Goal: Task Accomplishment & Management: Manage account settings

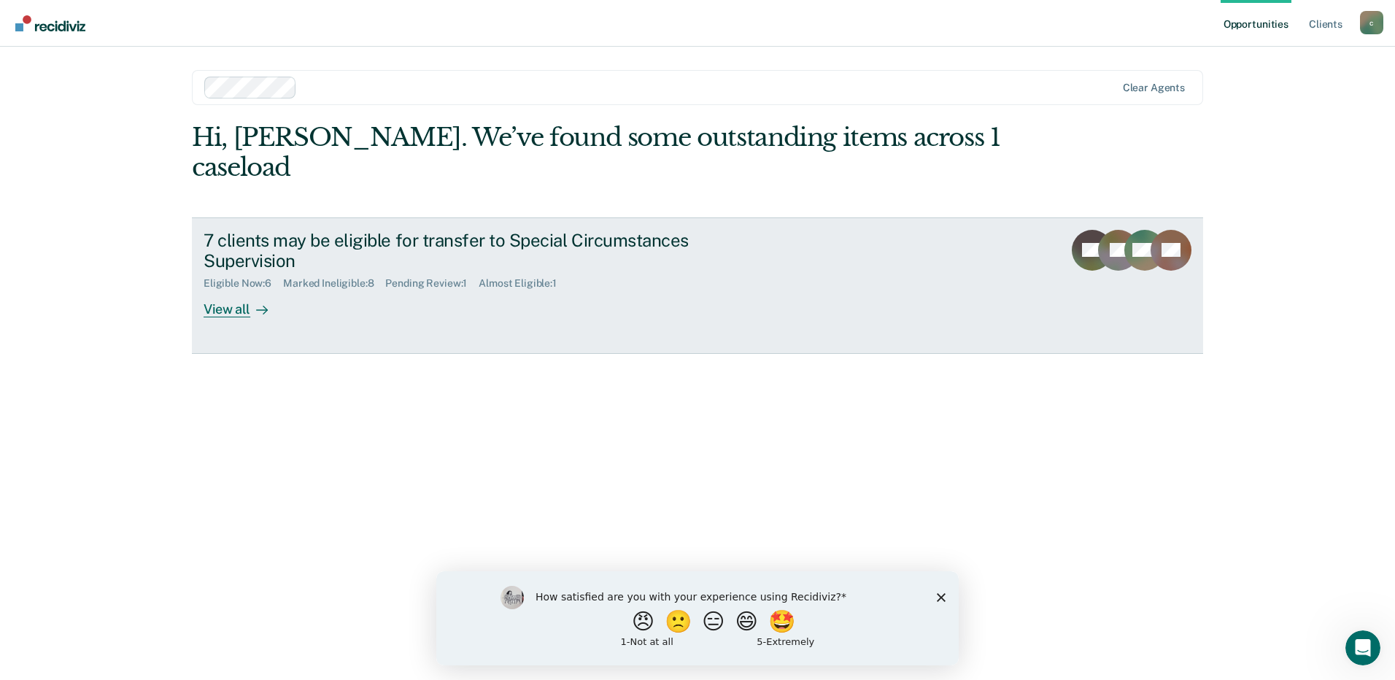
click at [592, 230] on div "7 clients may be eligible for transfer to Special Circumstances Supervision" at bounding box center [460, 251] width 512 height 42
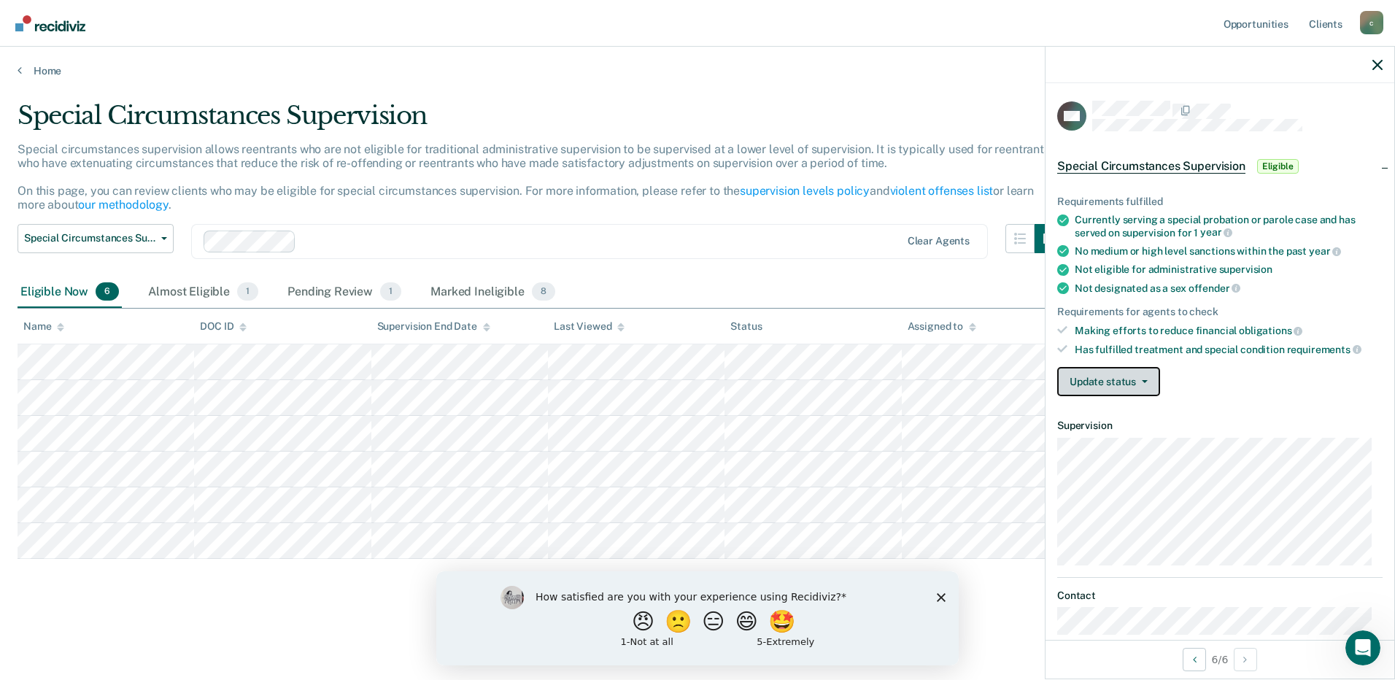
click at [1156, 378] on button "Update status" at bounding box center [1108, 381] width 103 height 29
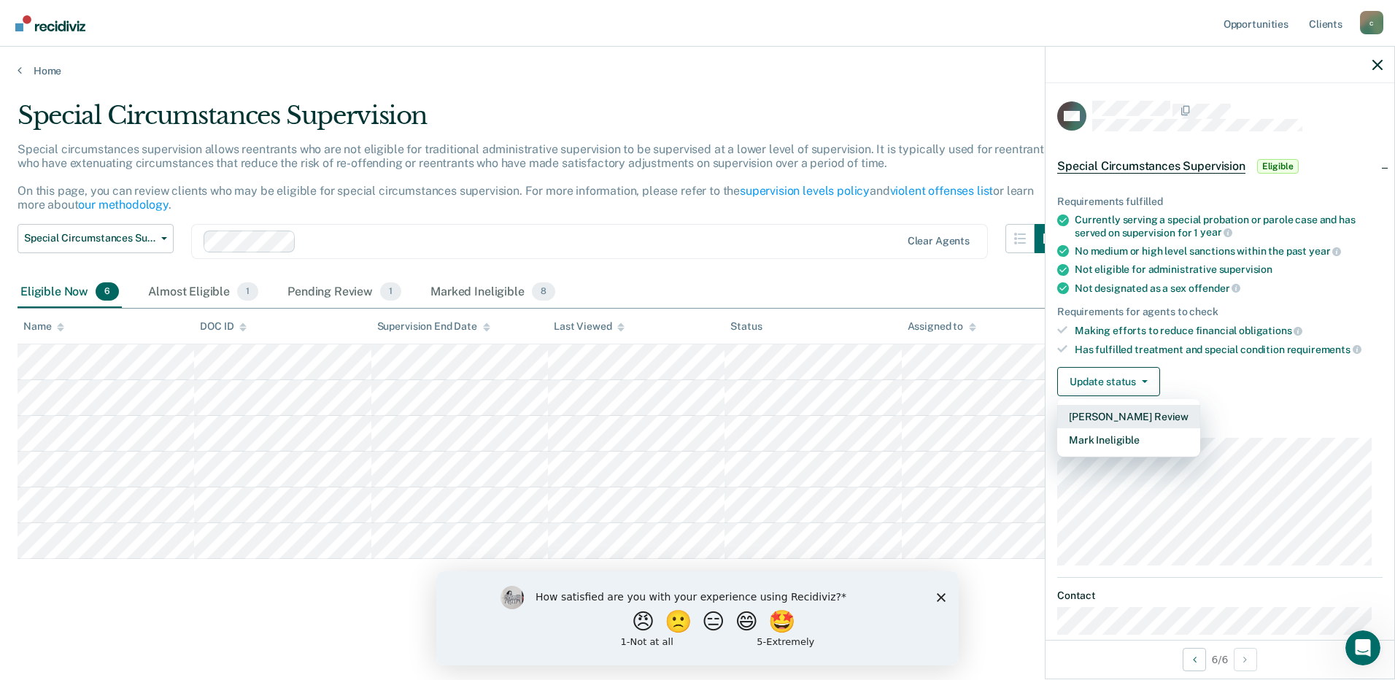
click at [1164, 417] on button "[PERSON_NAME] Review" at bounding box center [1128, 416] width 143 height 23
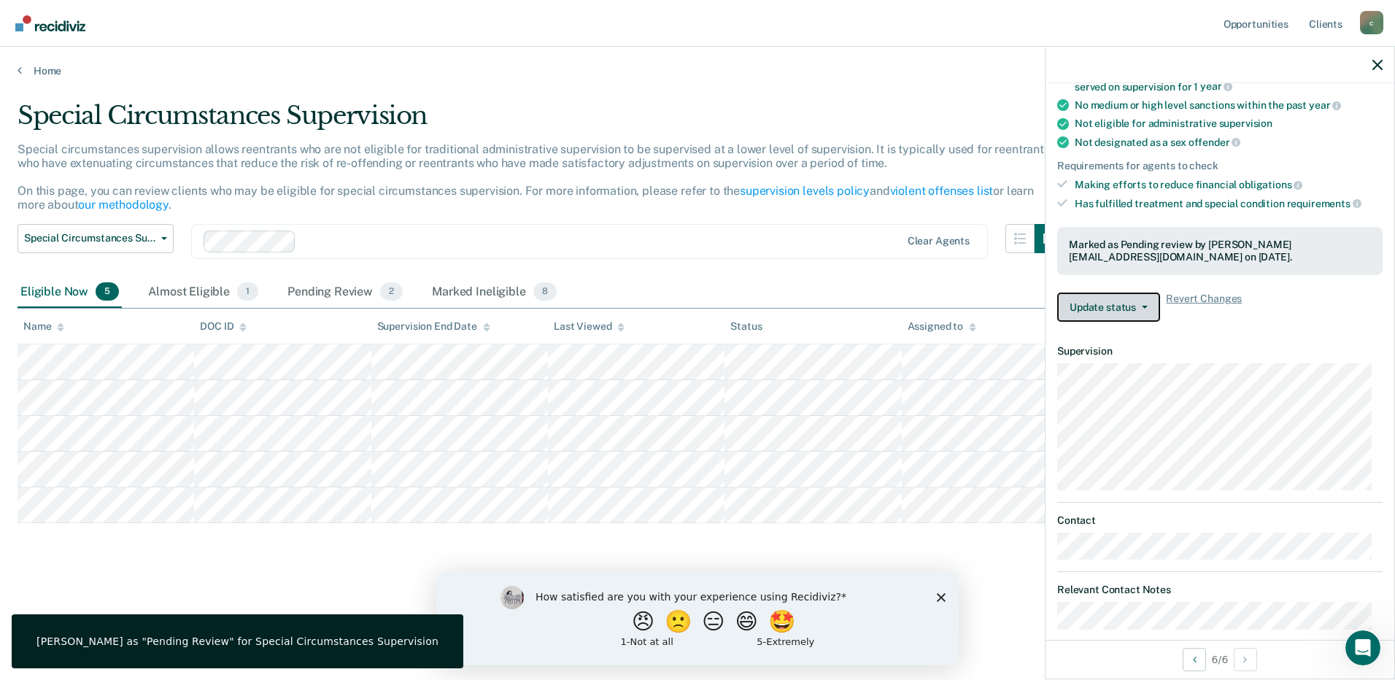
scroll to position [163, 0]
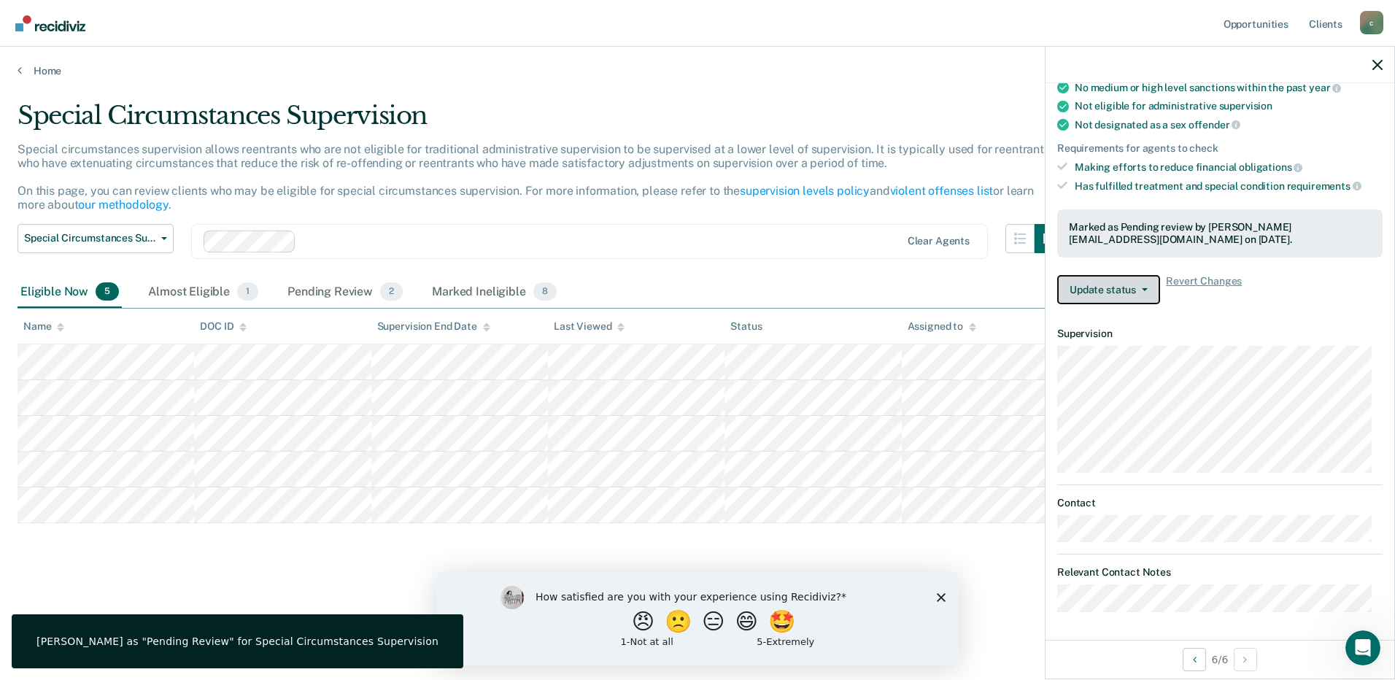
click at [1145, 298] on button "Update status" at bounding box center [1108, 289] width 103 height 29
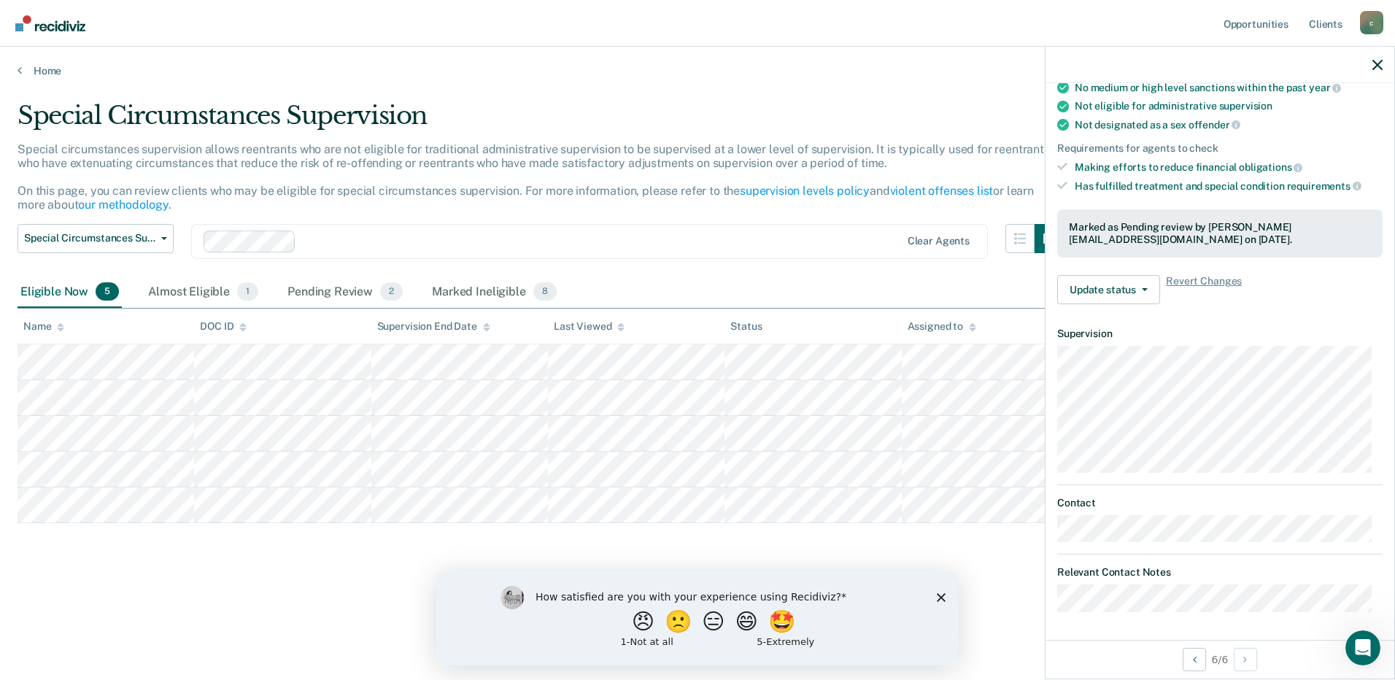
click at [1305, 328] on dt "Supervision" at bounding box center [1219, 334] width 325 height 12
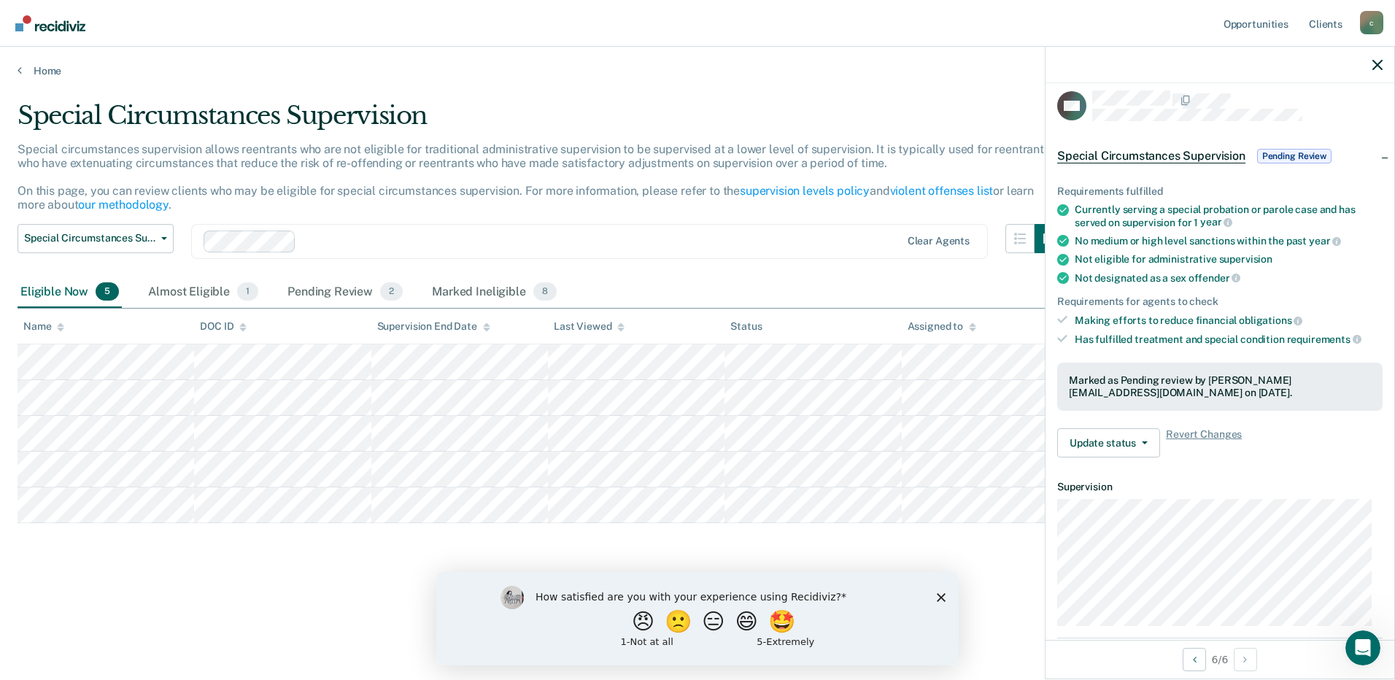
scroll to position [0, 0]
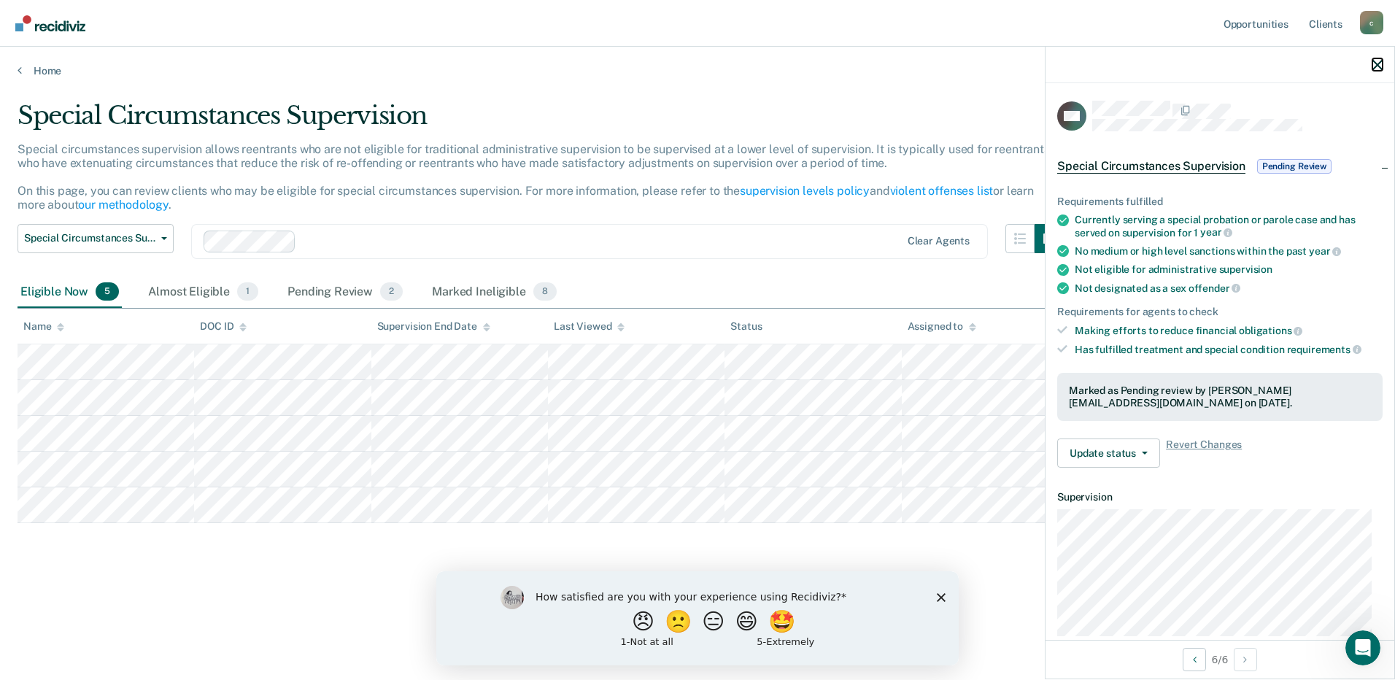
click at [1379, 66] on icon "button" at bounding box center [1377, 65] width 10 height 10
